Goal: Use online tool/utility

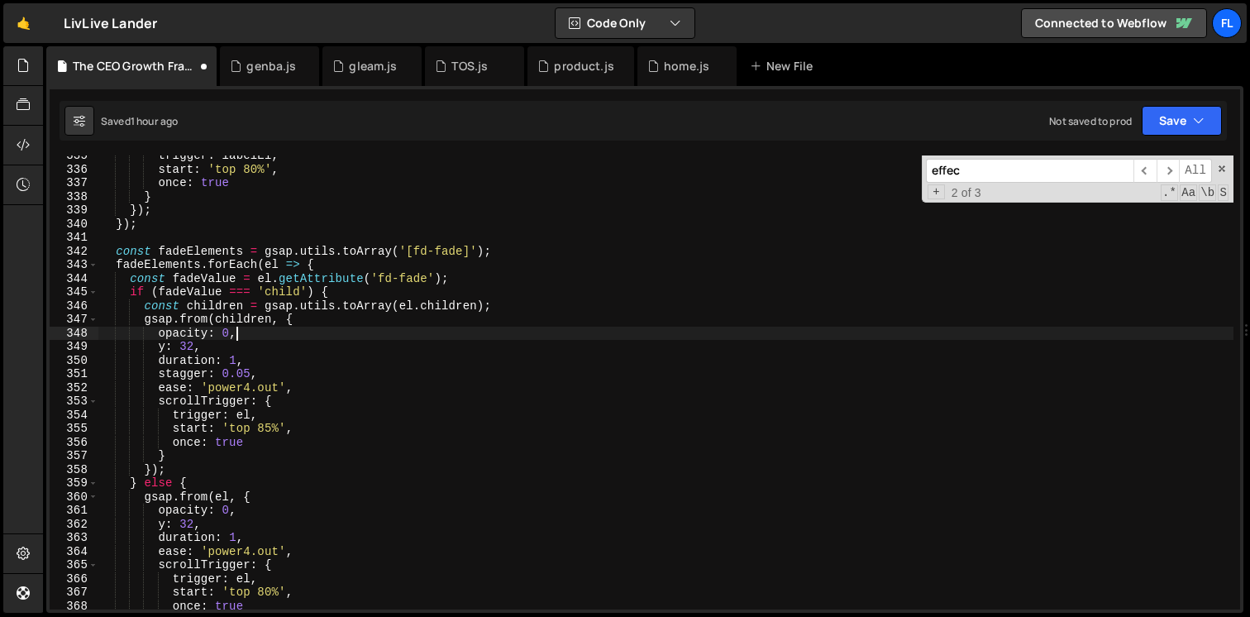
scroll to position [4563, 0]
click at [1221, 174] on div "effec ​ ​ All Replace All + 2 of 3 .* Aa \b S" at bounding box center [1078, 178] width 312 height 47
click at [1220, 169] on span at bounding box center [1222, 169] width 12 height 12
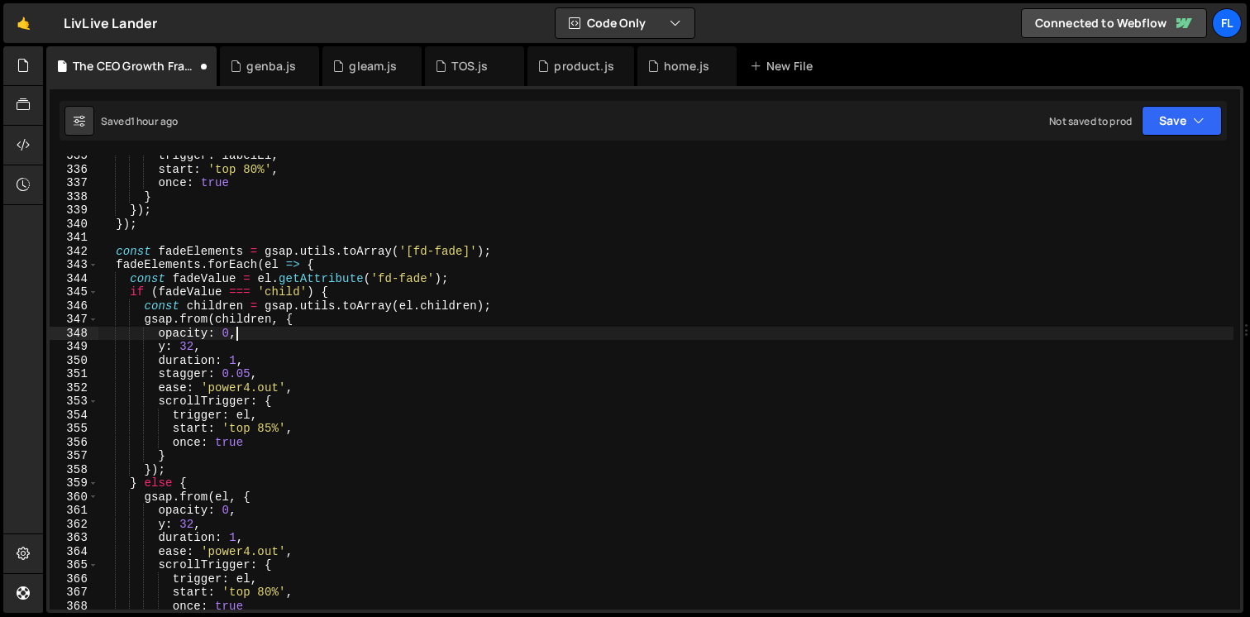
click at [394, 231] on div "trigger : labelEl , start : 'top 80%' , once : true } }) ; }) ; const fadeEleme…" at bounding box center [665, 389] width 1135 height 481
type textarea "});"
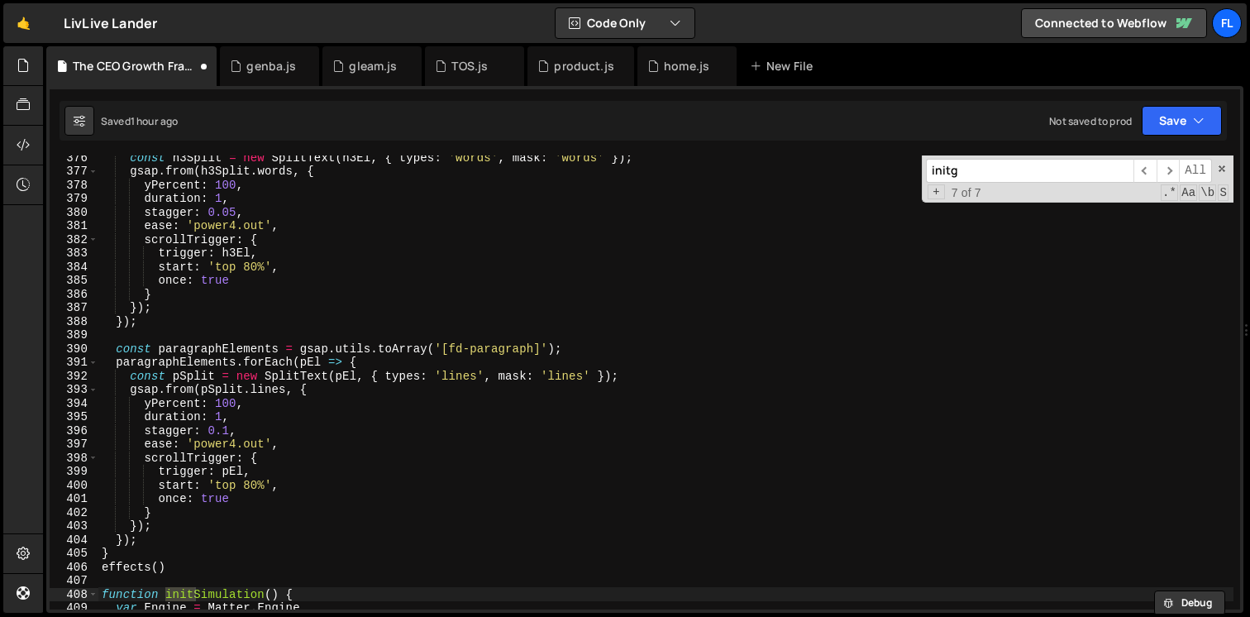
scroll to position [1724, 0]
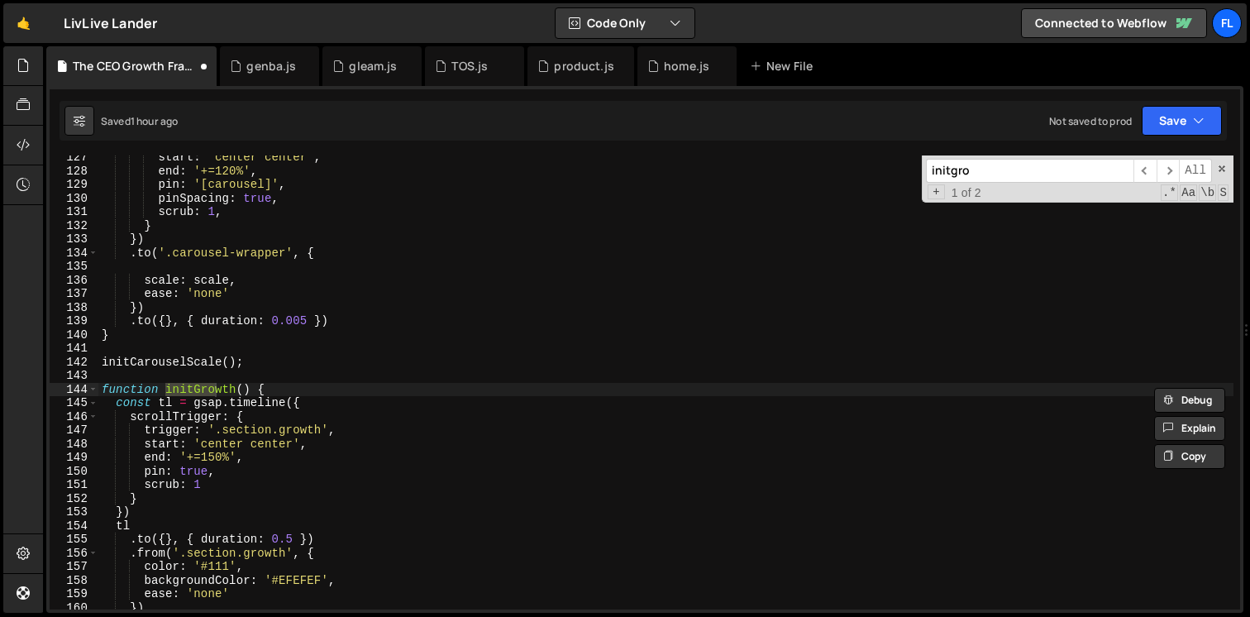
type input "initgro"
click at [121, 378] on div "start : 'center center' , end : '+=120%' , pin : '[carousel]' , pinSpacing : tr…" at bounding box center [665, 390] width 1135 height 481
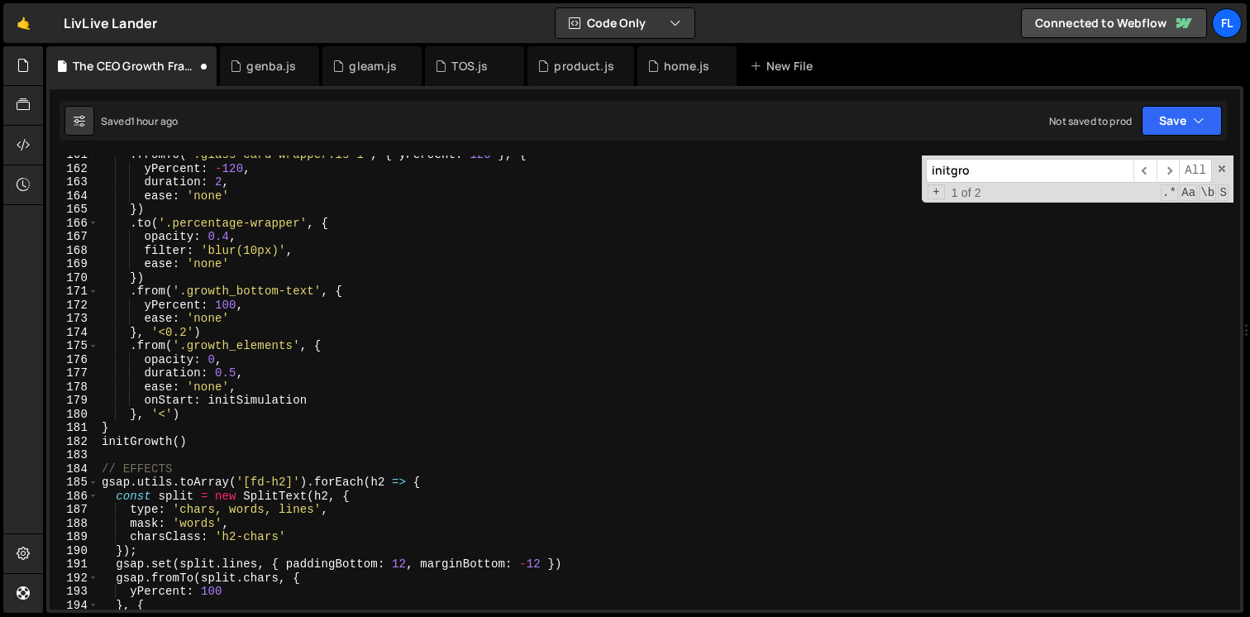
scroll to position [2270, 0]
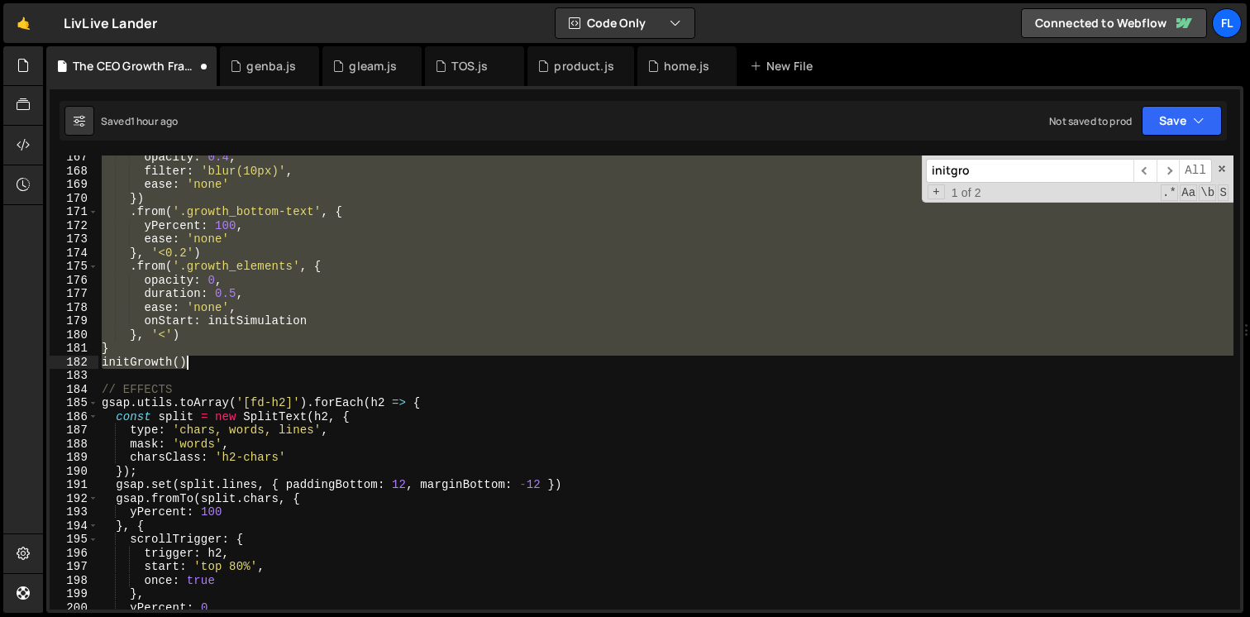
click at [202, 361] on div "opacity : 0.4 , filter : 'blur(10px)' , ease : 'none' }) . from ( '.growth_bott…" at bounding box center [665, 390] width 1135 height 481
type textarea "} initGrowth()"
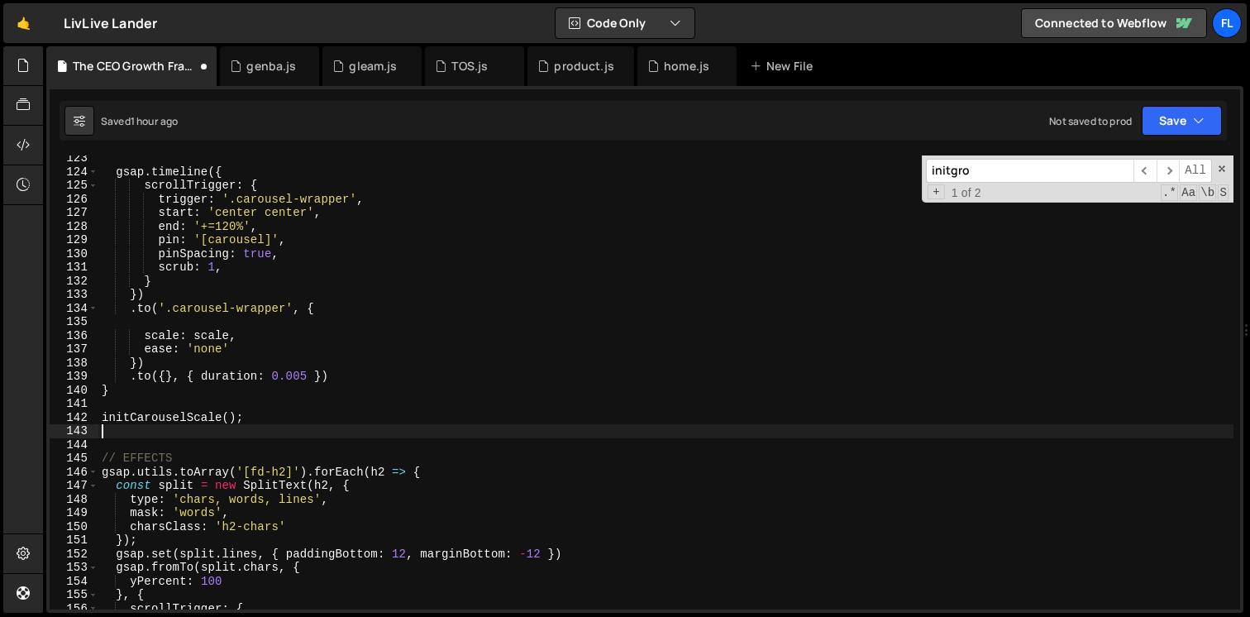
scroll to position [1669, 0]
type textarea "initCarouselScale();"
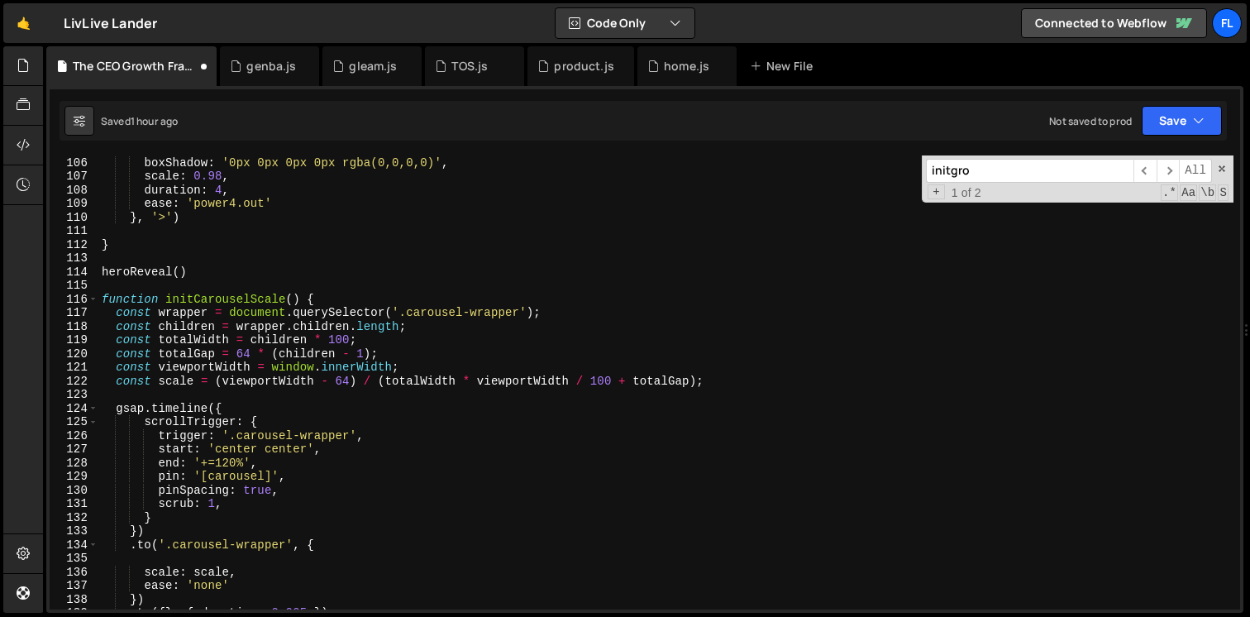
scroll to position [1406, 0]
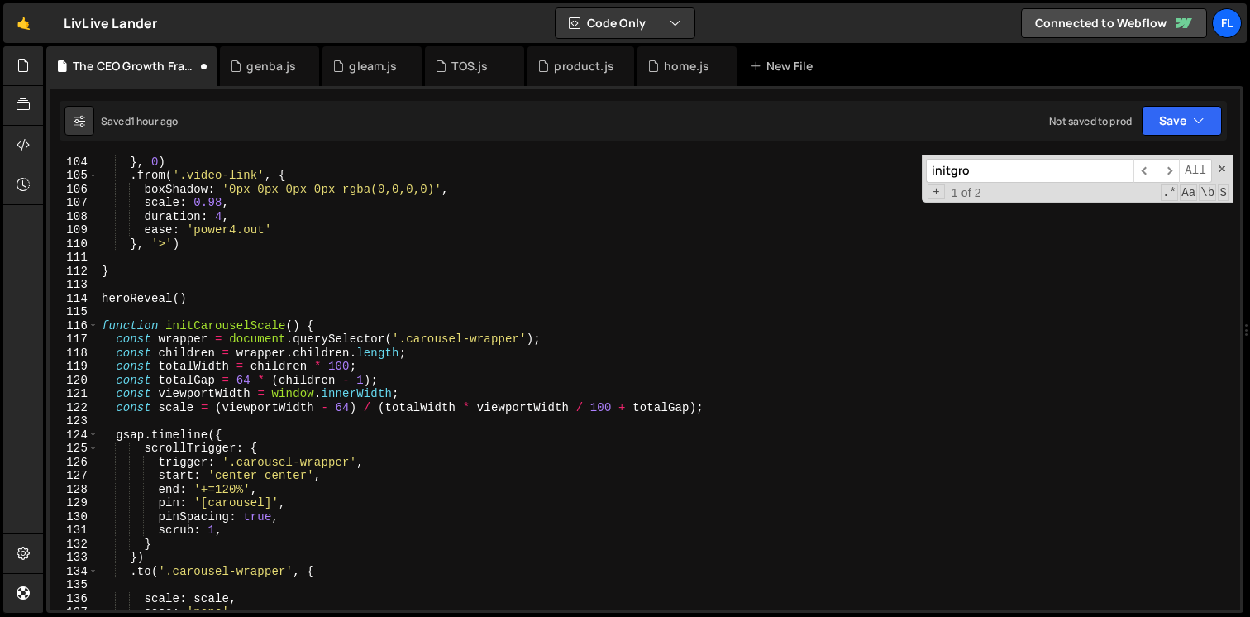
click at [114, 312] on div "} , 0 ) . from ( '.video-link' , { boxShadow : '0px 0px 0px 0px rgba(0,0,0,0)' …" at bounding box center [665, 395] width 1135 height 481
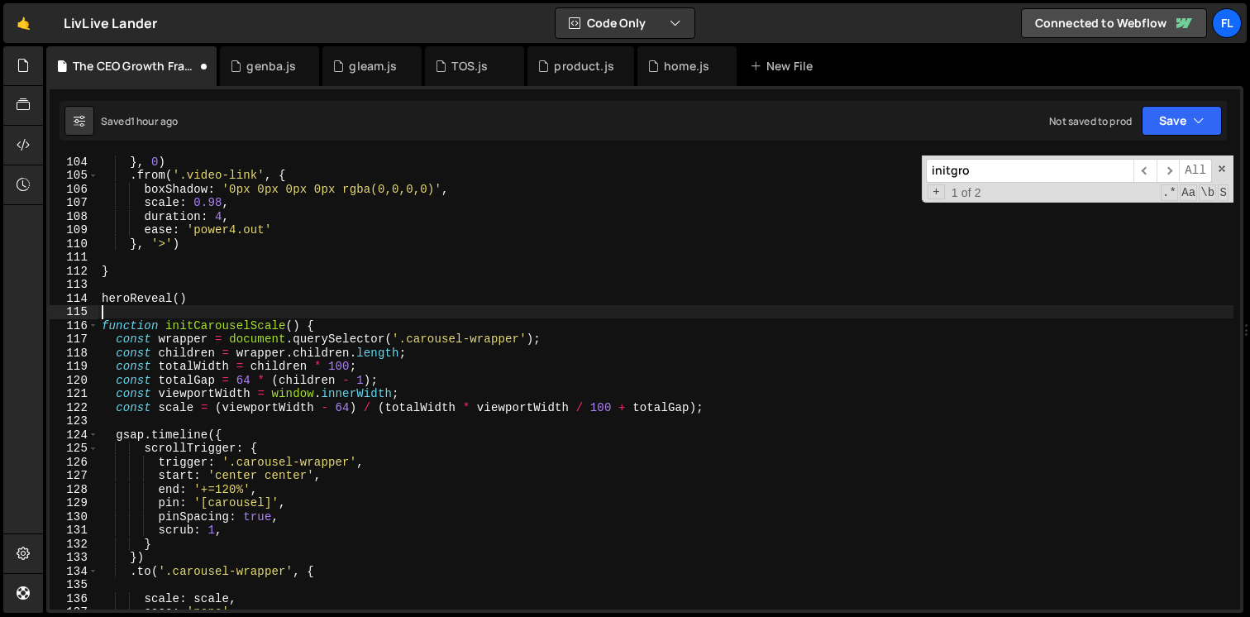
paste textarea "initGrowth()"
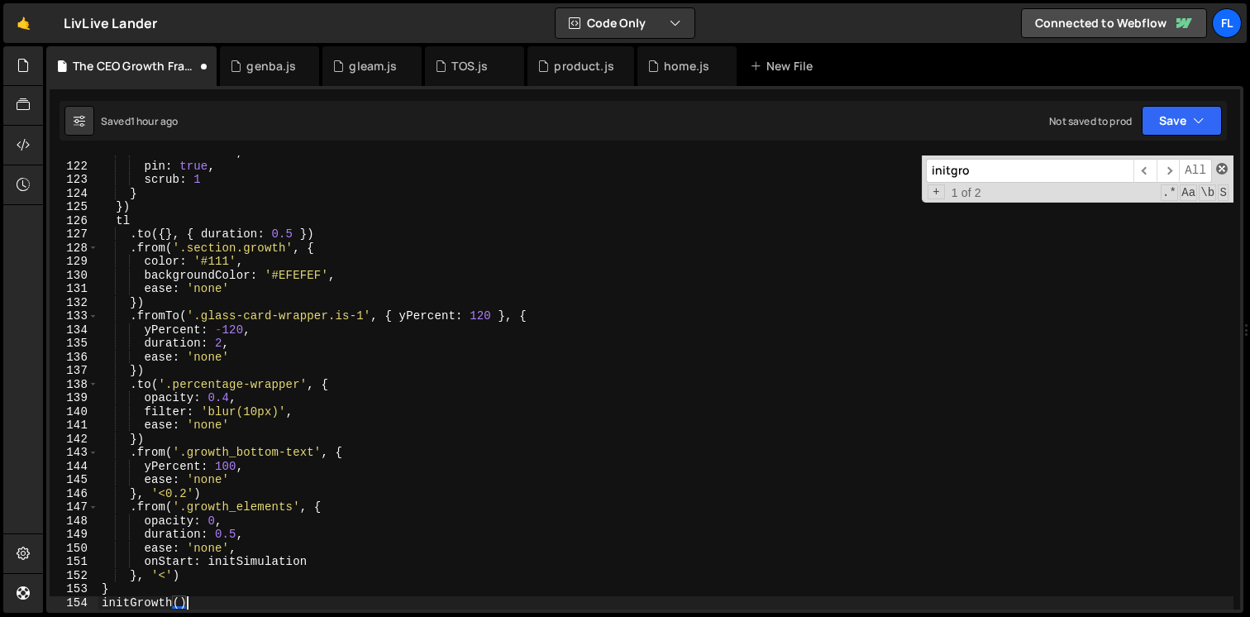
click at [1220, 167] on span at bounding box center [1222, 169] width 12 height 12
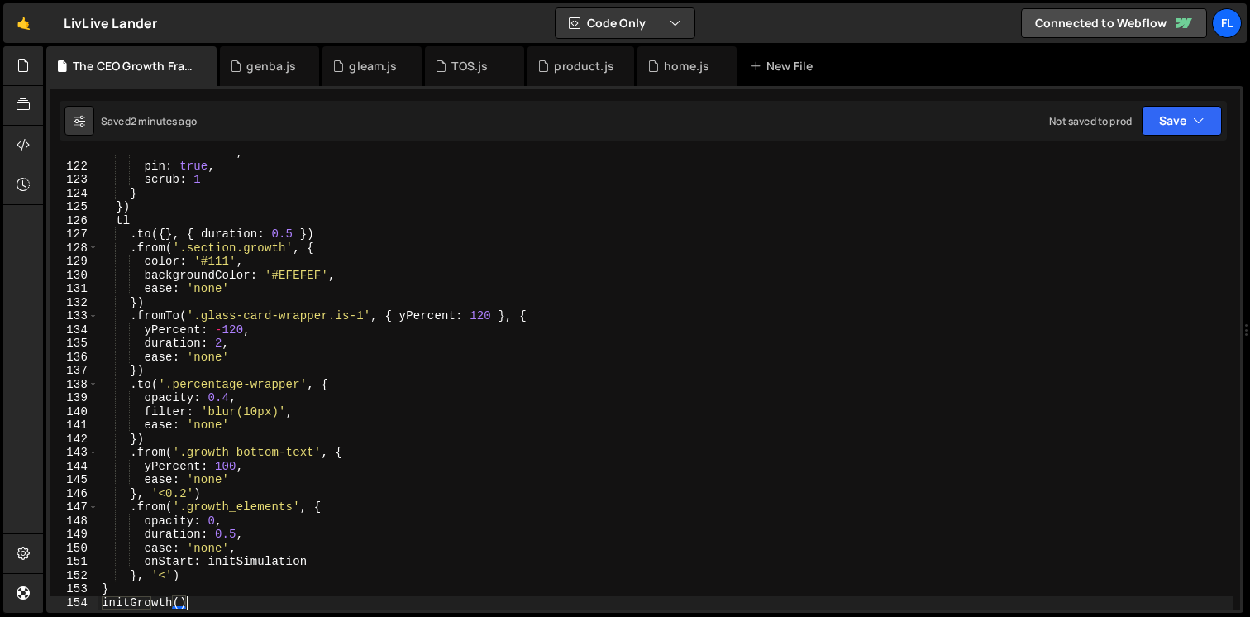
click at [429, 238] on div "end : '+=150%' , pin : true , scrub : 1 } }) tl . to ({ } , { duration : 0.5 })…" at bounding box center [665, 386] width 1135 height 481
click at [278, 254] on div "end : '+=150%' , pin : true , scrub : 1 } }) tl . to ({ } , { duration : 0.5 })…" at bounding box center [665, 386] width 1135 height 481
type textarea ".from('.section.growth', {"
